Goal: Task Accomplishment & Management: Manage account settings

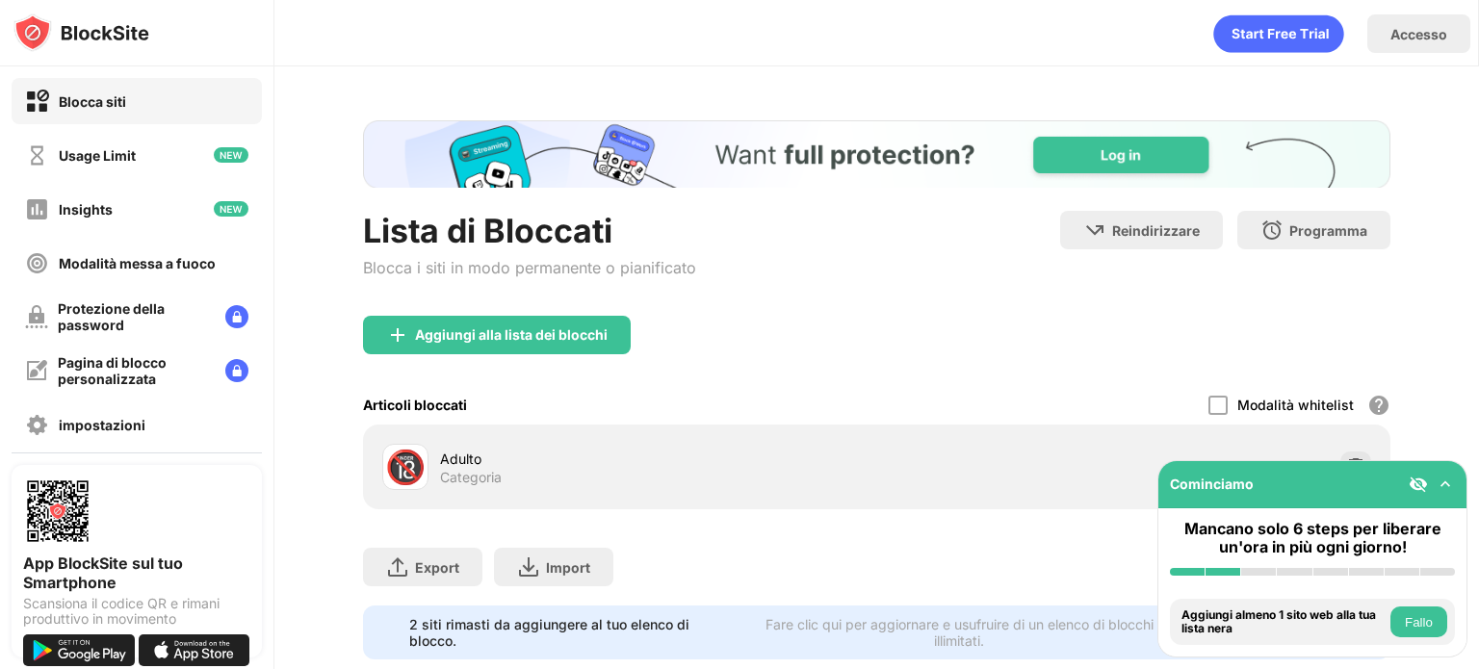
click at [1433, 484] on div at bounding box center [1431, 484] width 46 height 19
click at [1336, 461] on div "Cominciamo" at bounding box center [1312, 484] width 308 height 47
click at [1340, 451] on div at bounding box center [1355, 466] width 31 height 31
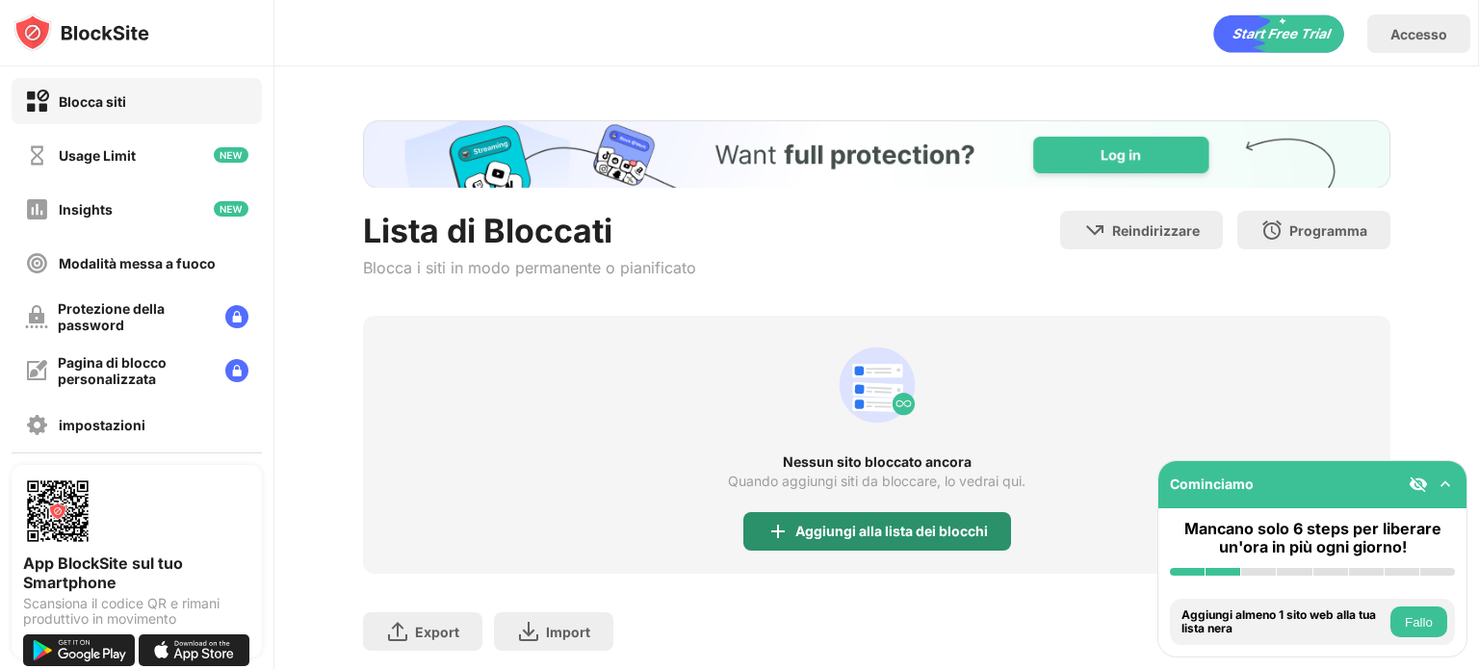
click at [947, 527] on div "Aggiungi alla lista dei blocchi" at bounding box center [891, 531] width 193 height 15
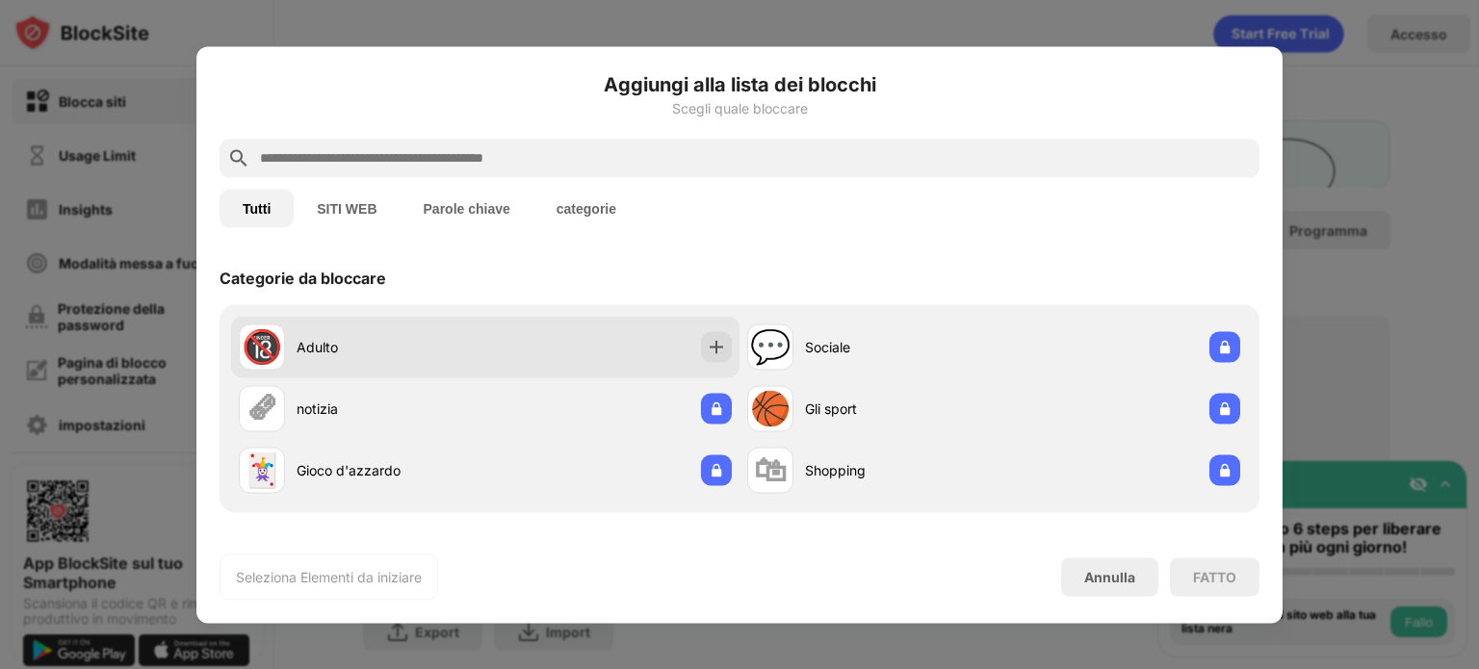
click at [471, 342] on div "Adulto" at bounding box center [390, 347] width 189 height 20
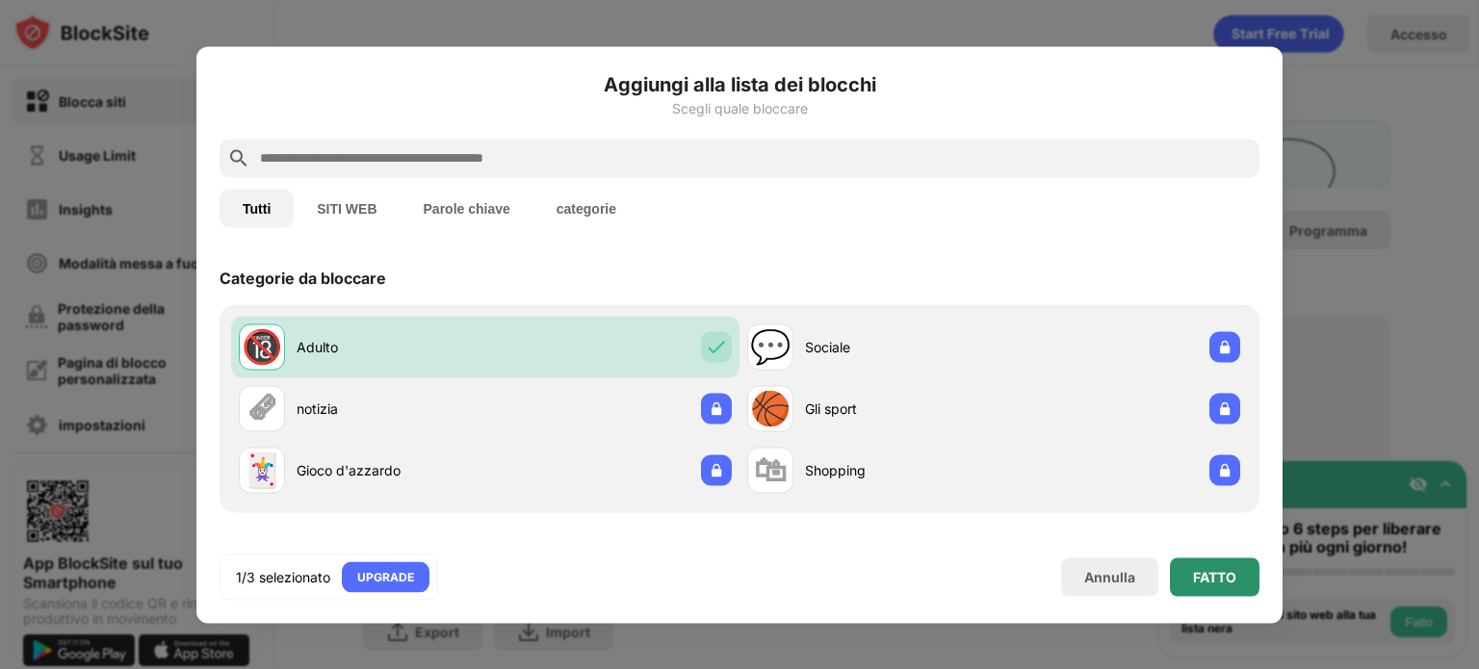
click at [1199, 585] on div "FATTO" at bounding box center [1215, 576] width 90 height 39
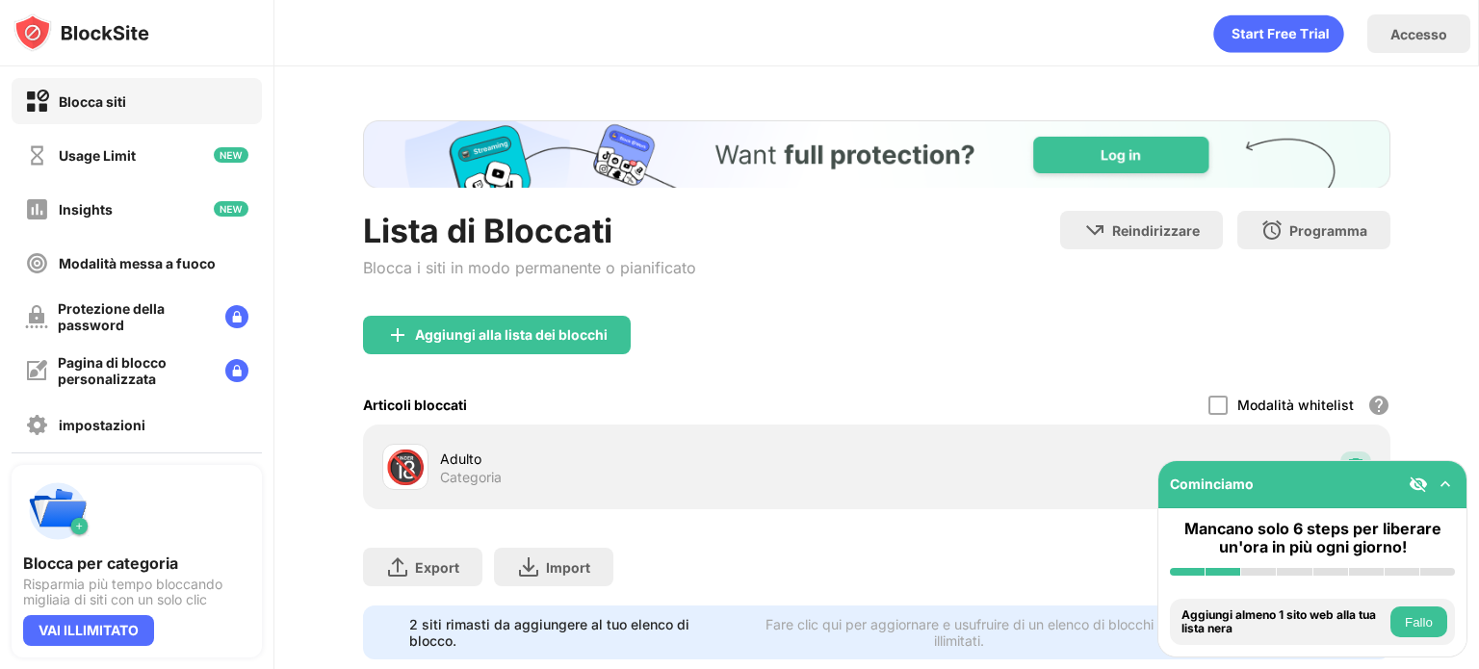
click at [1340, 453] on div at bounding box center [1355, 466] width 31 height 31
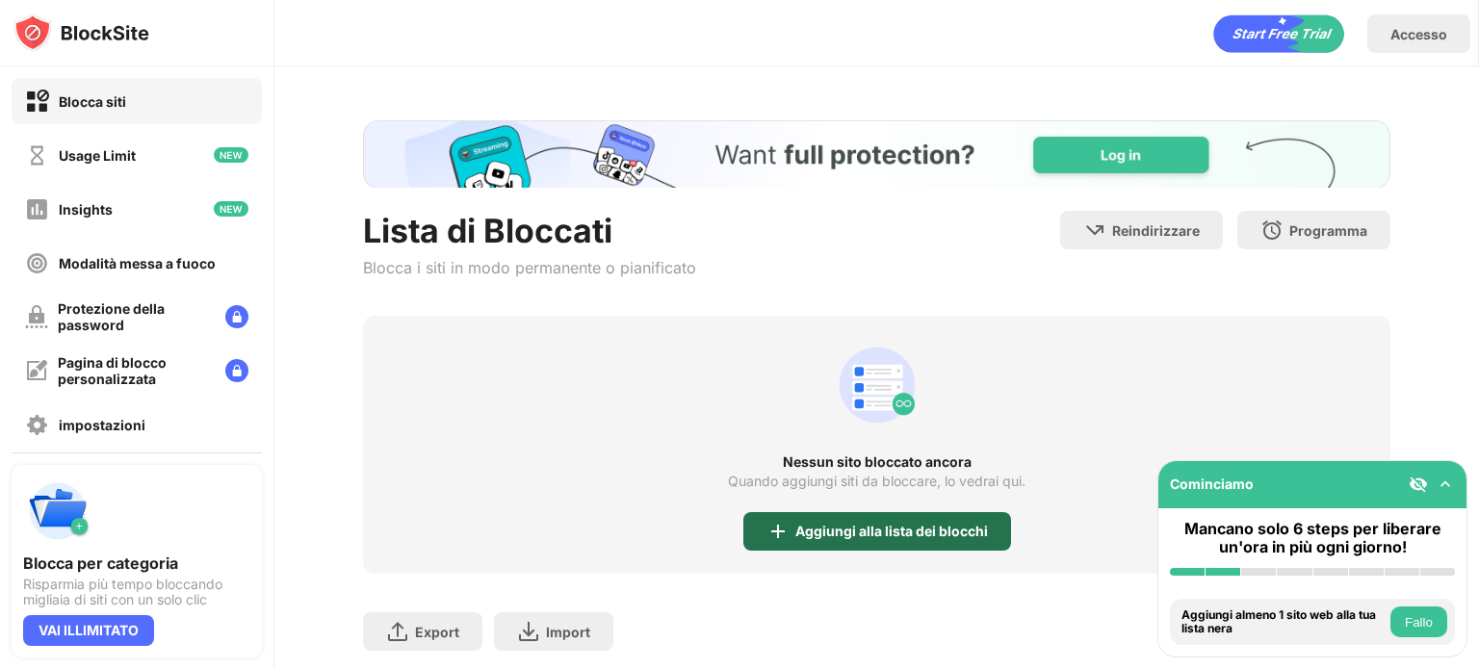
click at [943, 520] on div "Aggiungi alla lista dei blocchi" at bounding box center [877, 531] width 268 height 39
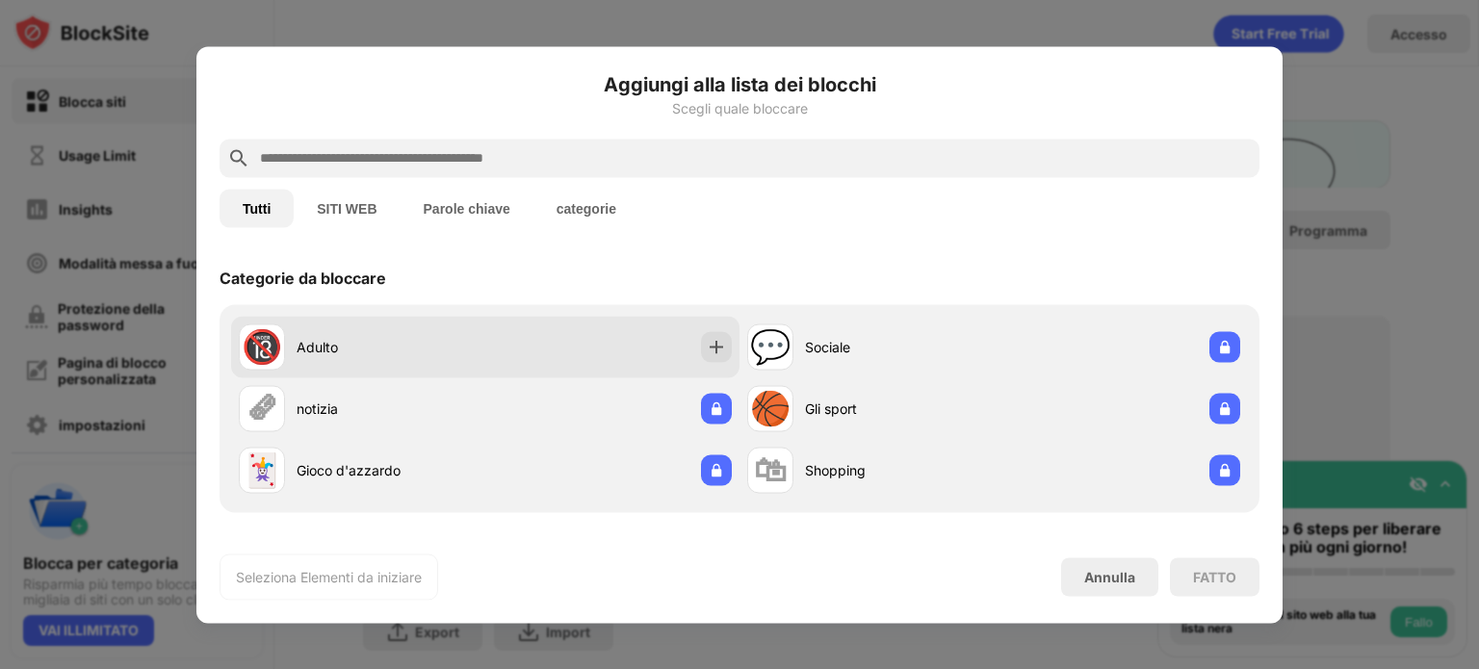
click at [464, 361] on div "🔞 Adulto" at bounding box center [362, 346] width 246 height 46
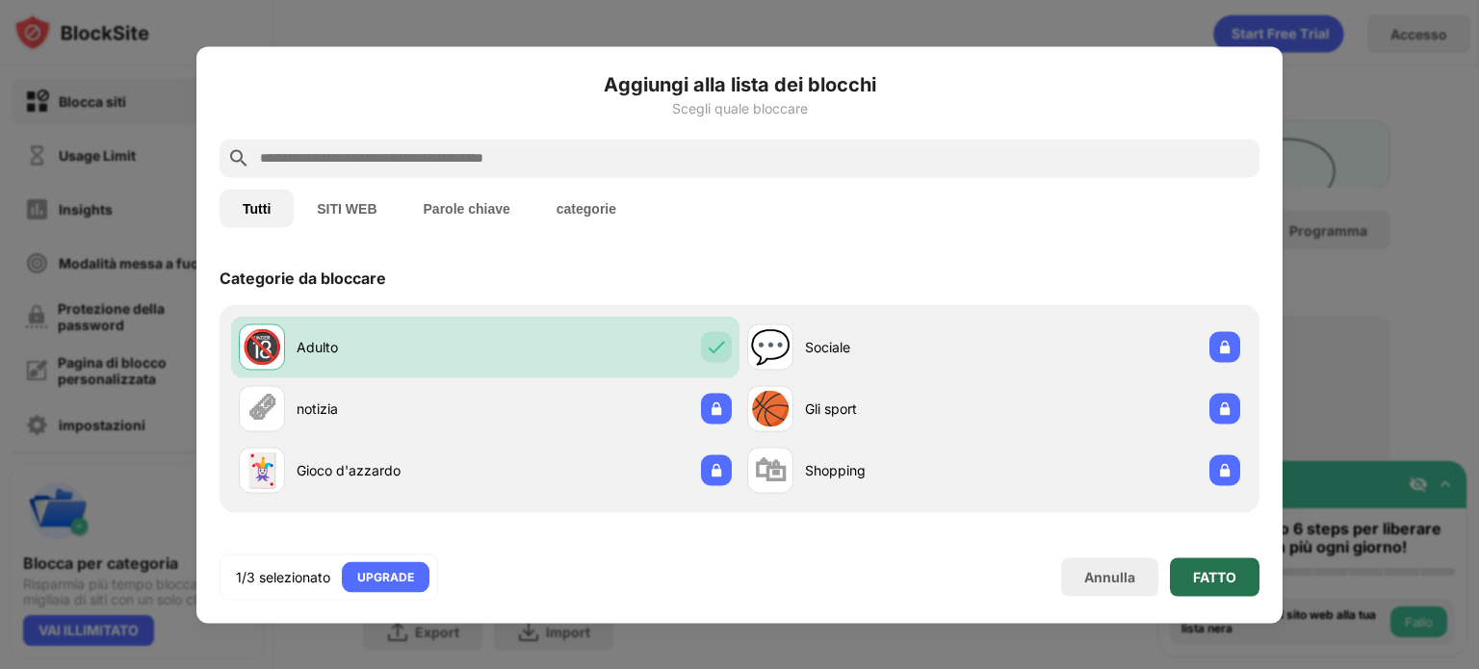
click at [1204, 576] on div "FATTO" at bounding box center [1214, 576] width 43 height 15
